Goal: Task Accomplishment & Management: Manage account settings

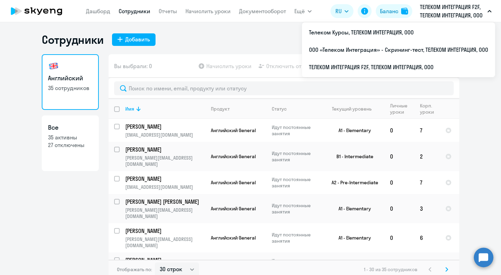
select select "30"
click at [448, 12] on p "ТЕЛЕКОМ ИНТЕГРАЦИЯ F2F, ТЕЛЕКОМ ИНТЕГРАЦИЯ, ООО" at bounding box center [452, 11] width 65 height 17
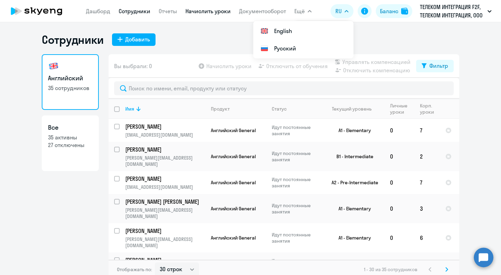
click at [216, 14] on link "Начислить уроки" at bounding box center [208, 11] width 45 height 7
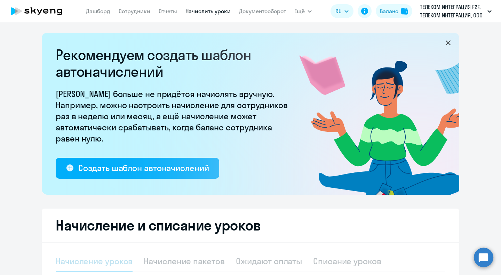
select select "10"
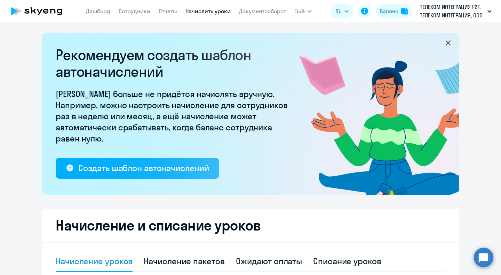
click at [444, 43] on icon at bounding box center [448, 43] width 8 height 8
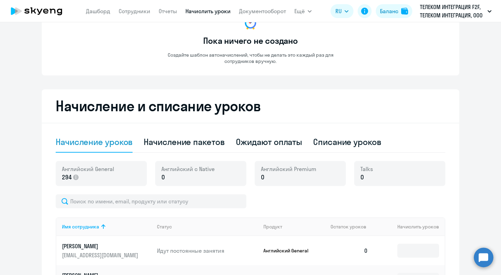
scroll to position [104, 0]
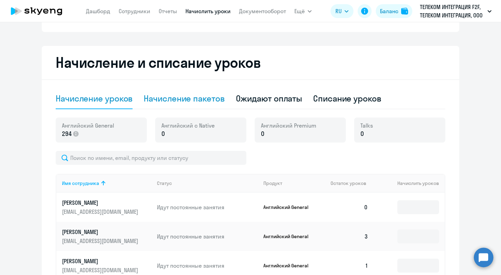
click at [191, 98] on div "Начисление пакетов" at bounding box center [184, 98] width 81 height 11
select select "10"
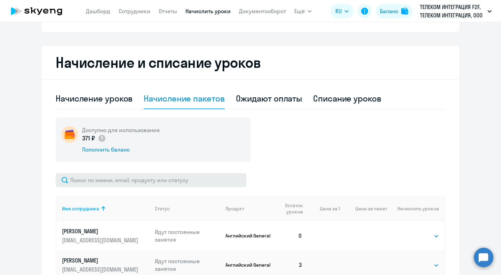
scroll to position [139, 0]
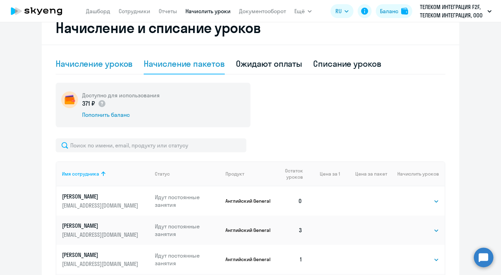
click at [110, 65] on div "Начисление уроков" at bounding box center [94, 63] width 77 height 11
select select "10"
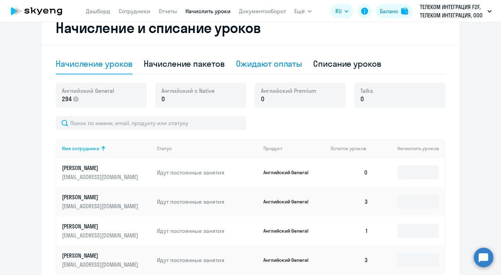
click at [240, 62] on div "Ожидают оплаты" at bounding box center [269, 63] width 66 height 11
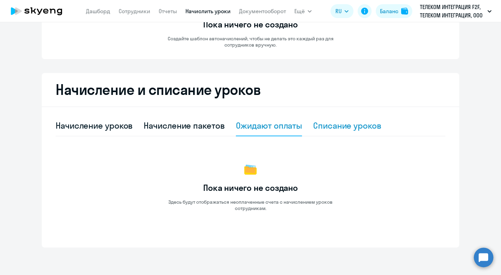
click at [339, 124] on div "Списание уроков" at bounding box center [347, 125] width 68 height 11
select select "10"
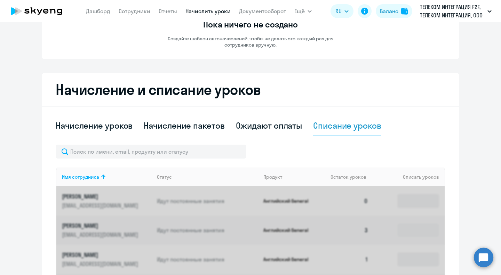
scroll to position [139, 0]
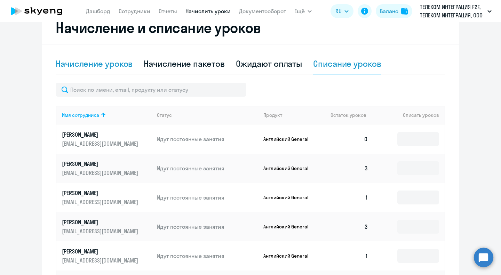
click at [97, 67] on div "Начисление уроков" at bounding box center [94, 63] width 77 height 11
select select "10"
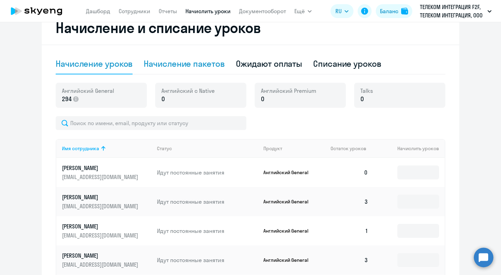
click at [178, 64] on div "Начисление пакетов" at bounding box center [184, 63] width 81 height 11
select select "10"
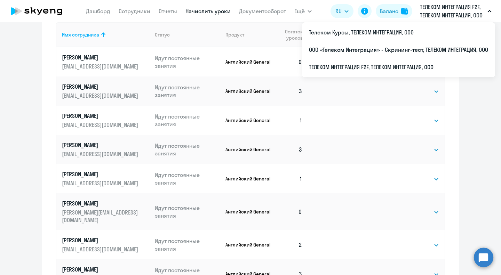
scroll to position [104, 0]
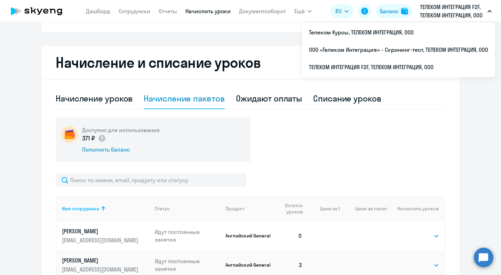
click at [331, 157] on div "Доступно для использования 371 ₽ Пополнить баланс" at bounding box center [251, 140] width 390 height 45
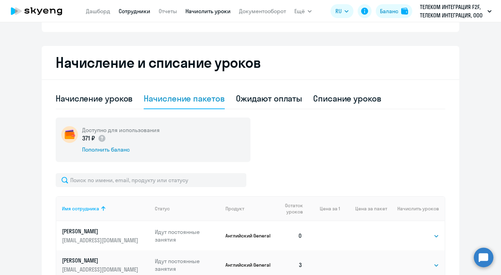
click at [146, 14] on link "Сотрудники" at bounding box center [135, 11] width 32 height 7
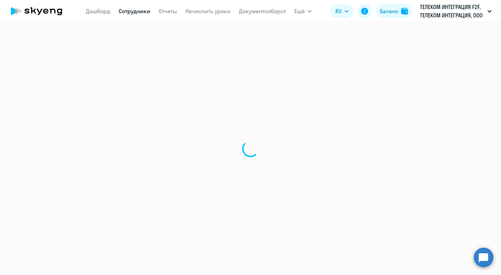
select select "30"
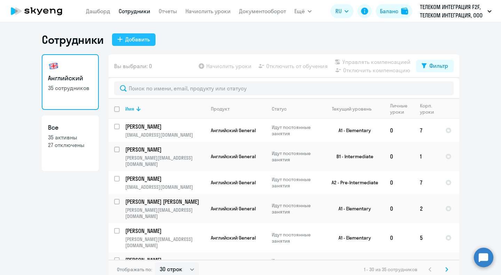
click at [129, 38] on div "Добавить" at bounding box center [137, 39] width 25 height 8
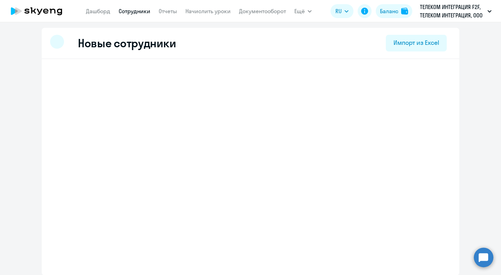
select select "english_adult_not_native_speaker"
select select "3"
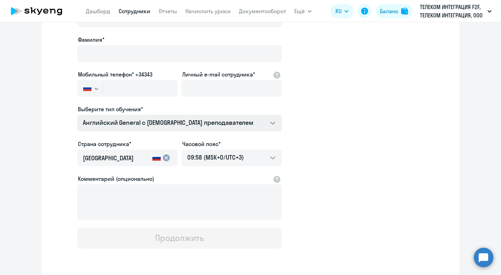
scroll to position [70, 0]
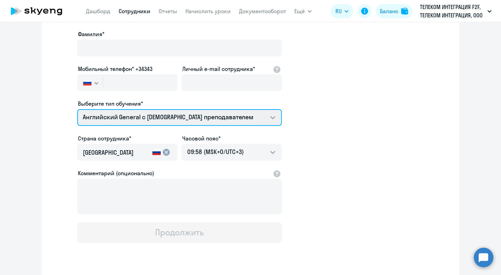
click at [269, 121] on select "Talks 15 минутные разговоры на английском Премиум английский с русскоговорящим …" at bounding box center [179, 117] width 205 height 17
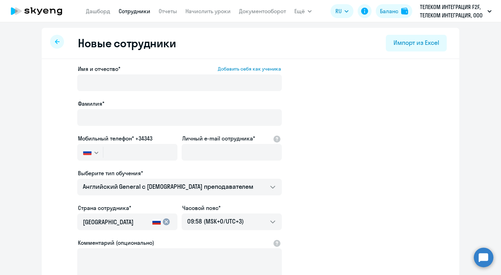
select select "30"
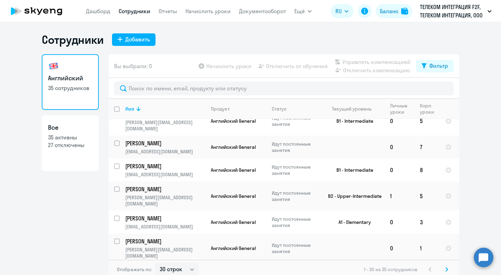
scroll to position [631, 0]
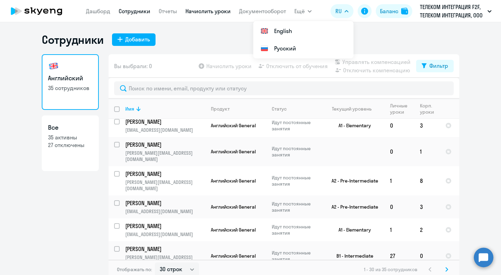
click at [191, 9] on link "Начислить уроки" at bounding box center [208, 11] width 45 height 7
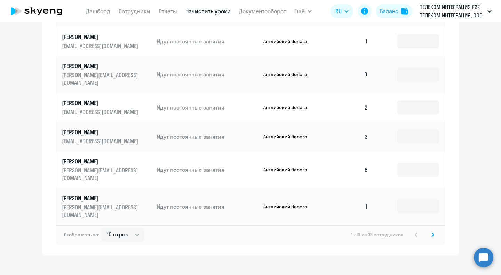
scroll to position [379, 0]
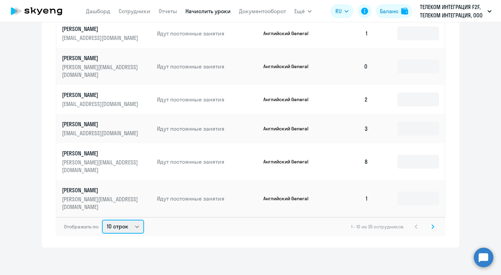
click at [131, 228] on select "10 строк 30 строк 50 строк" at bounding box center [123, 227] width 42 height 14
select select "50"
click at [102, 220] on select "10 строк 30 строк 50 строк" at bounding box center [123, 227] width 42 height 14
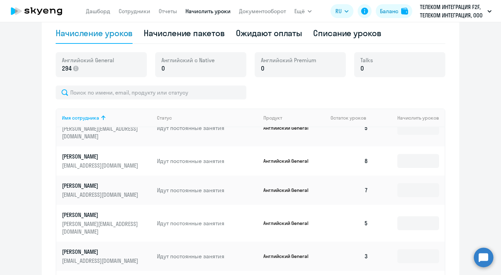
scroll to position [383, 0]
